Goal: Communication & Community: Answer question/provide support

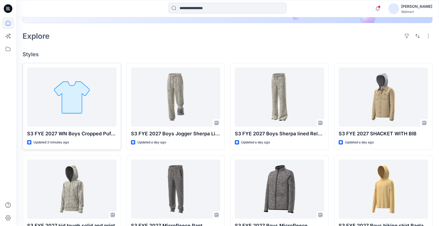
scroll to position [120, 0]
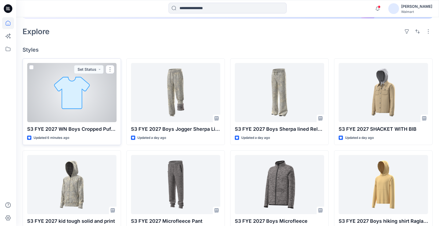
click at [79, 110] on div at bounding box center [71, 92] width 89 height 59
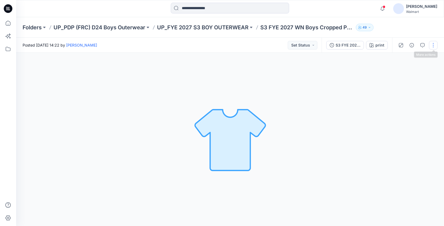
click at [434, 43] on button "button" at bounding box center [432, 45] width 9 height 9
click at [403, 71] on button "Edit" at bounding box center [409, 73] width 49 height 10
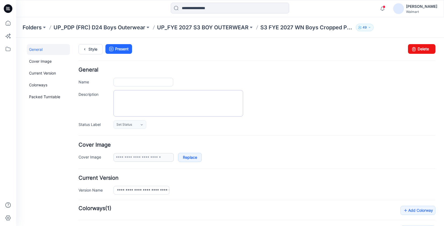
type input "**********"
type input "*****"
type input "**********"
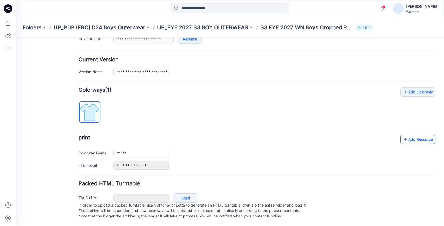
click at [408, 135] on link "Add Resource" at bounding box center [417, 139] width 35 height 9
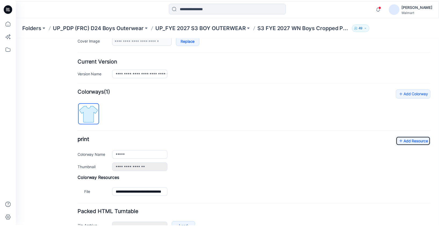
scroll to position [0, 0]
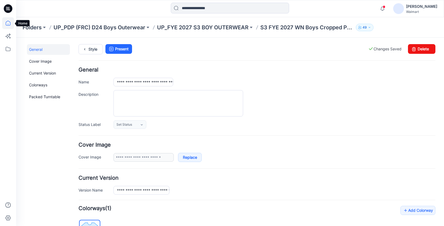
click at [7, 23] on icon at bounding box center [8, 23] width 12 height 12
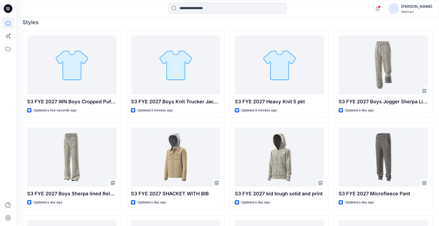
scroll to position [148, 0]
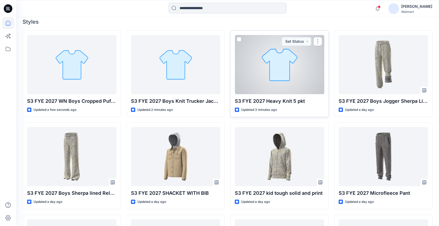
click at [282, 74] on div at bounding box center [279, 64] width 89 height 59
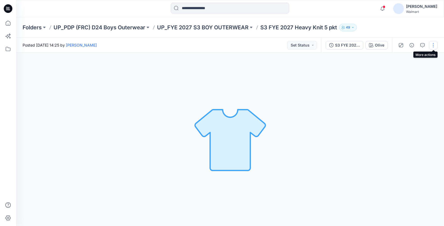
click at [433, 45] on button "button" at bounding box center [432, 45] width 9 height 9
click at [410, 76] on button "Edit" at bounding box center [409, 73] width 49 height 10
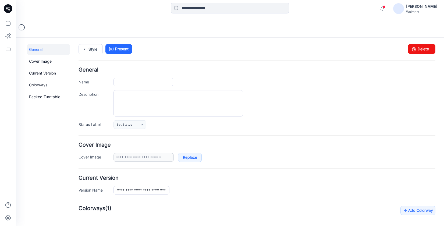
type input "**********"
type input "*****"
type input "**********"
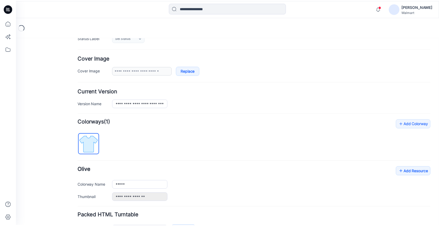
scroll to position [124, 0]
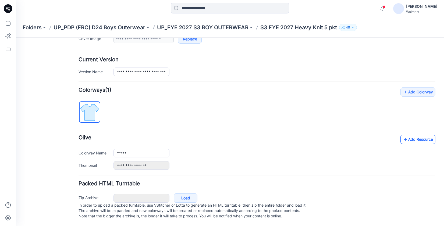
click at [402, 137] on icon at bounding box center [404, 139] width 5 height 9
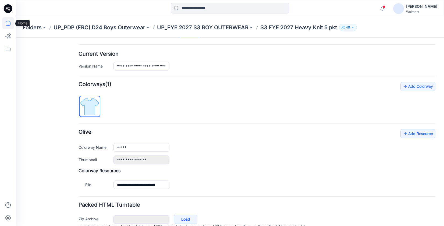
click at [11, 24] on icon at bounding box center [8, 23] width 12 height 12
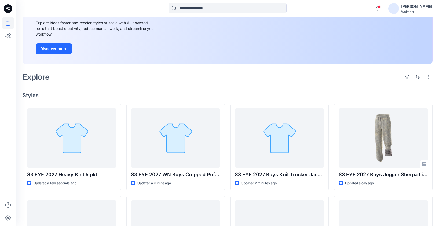
scroll to position [75, 0]
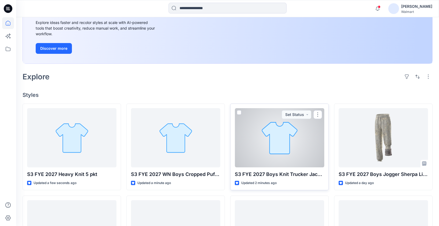
click at [292, 149] on div at bounding box center [279, 137] width 89 height 59
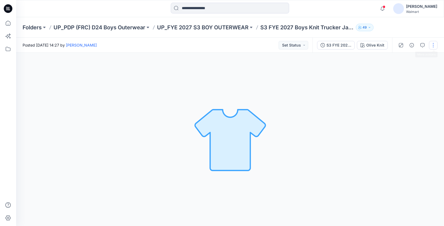
click at [433, 45] on button "button" at bounding box center [432, 45] width 9 height 9
click at [406, 74] on button "Edit" at bounding box center [409, 73] width 49 height 10
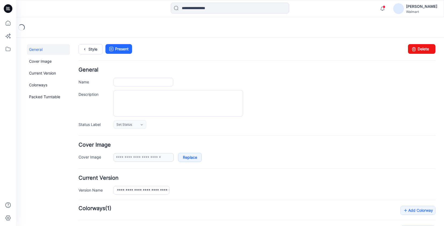
type input "**********"
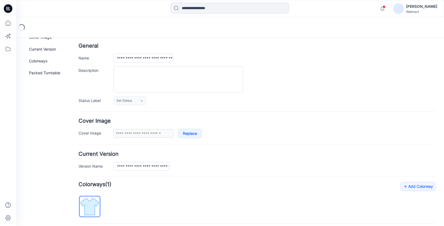
scroll to position [124, 0]
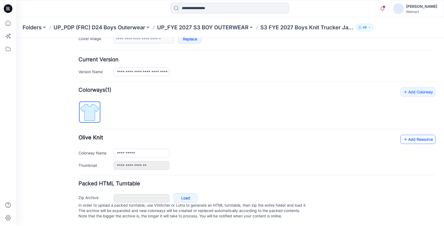
click at [405, 136] on link "Add Resource" at bounding box center [417, 139] width 35 height 9
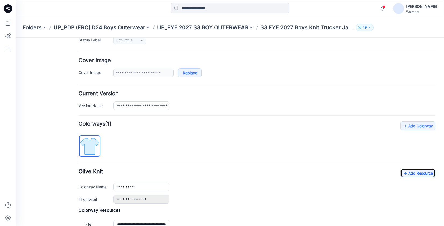
scroll to position [0, 0]
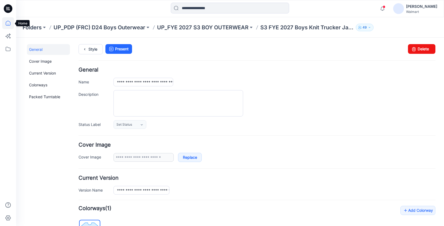
click at [5, 22] on icon at bounding box center [8, 23] width 12 height 12
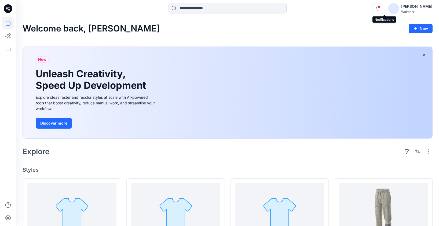
click at [383, 7] on icon "button" at bounding box center [378, 8] width 10 height 11
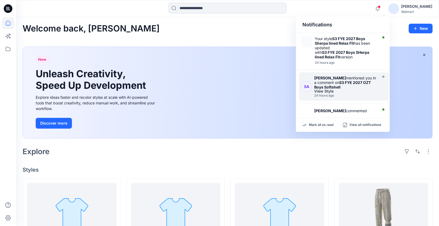
click at [348, 87] on div "Sarah An mentioned you in a comment on S3 FYE 2027 OZT Boys Softshell" at bounding box center [346, 82] width 62 height 14
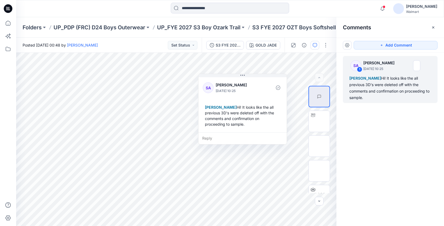
click at [387, 141] on div "SA 1 Sarah An September 25, 2025 10:25 Eliana Fermin Hi! It looks like the all …" at bounding box center [389, 129] width 107 height 153
click at [419, 125] on div "SA 1 Sarah An September 25, 2025 10:25 Eliana Fermin Hi! It looks like the all …" at bounding box center [389, 129] width 107 height 153
click at [248, 134] on div "Reply" at bounding box center [242, 138] width 88 height 12
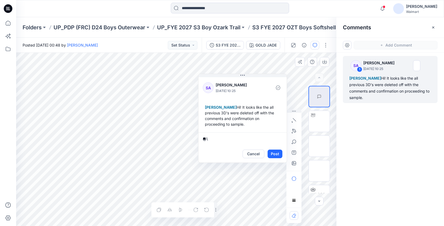
type textarea "*"
type textarea "**********"
click at [281, 153] on button "Post" at bounding box center [274, 153] width 15 height 9
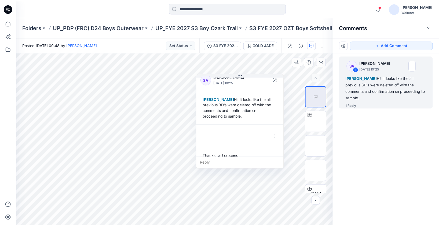
scroll to position [15, 0]
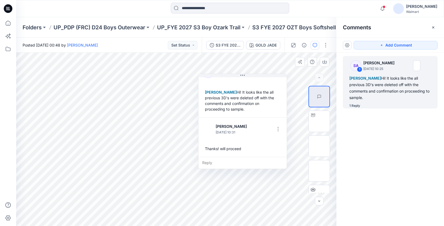
click at [387, 143] on div "SA 1 Sarah An September 25, 2025 10:25 Eliana Fermin Hi! It looks like the all …" at bounding box center [389, 129] width 107 height 153
click at [8, 21] on icon at bounding box center [8, 23] width 12 height 12
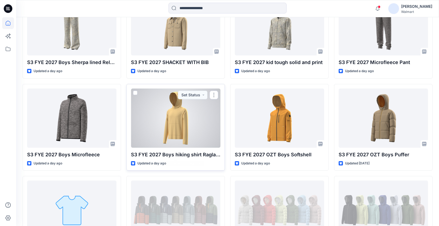
scroll to position [290, 0]
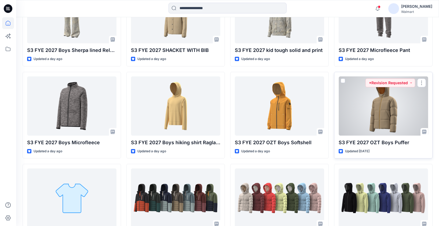
click at [392, 118] on div at bounding box center [383, 105] width 89 height 59
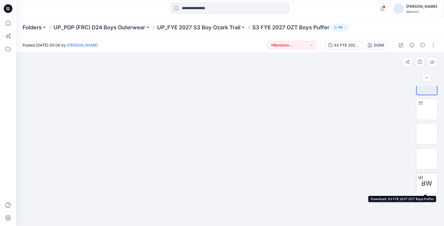
scroll to position [13, 0]
